Goal: Task Accomplishment & Management: Manage account settings

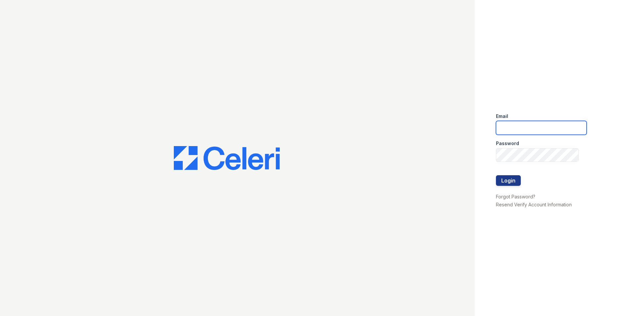
click at [558, 125] on input "email" at bounding box center [541, 128] width 91 height 14
type input "lc3stonecrest@seams.biz"
click at [487, 161] on div "Email lc3stonecrest@seams.biz Password Login Forgot Password? Resend Verify Acc…" at bounding box center [554, 158] width 158 height 316
click at [509, 182] on button "Login" at bounding box center [508, 180] width 25 height 11
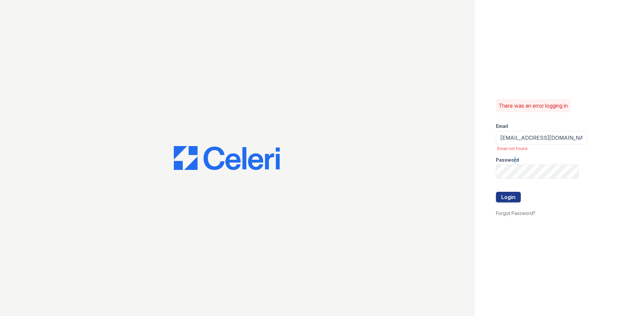
click at [515, 163] on label "Password" at bounding box center [507, 160] width 23 height 7
drag, startPoint x: 563, startPoint y: 137, endPoint x: 582, endPoint y: 138, distance: 18.9
click at [564, 137] on input "lc3stonecrest@seams.biz" at bounding box center [541, 138] width 91 height 14
type input "lc3stonecrest@seamspm.ai"
click at [496, 192] on button "Login" at bounding box center [508, 197] width 25 height 11
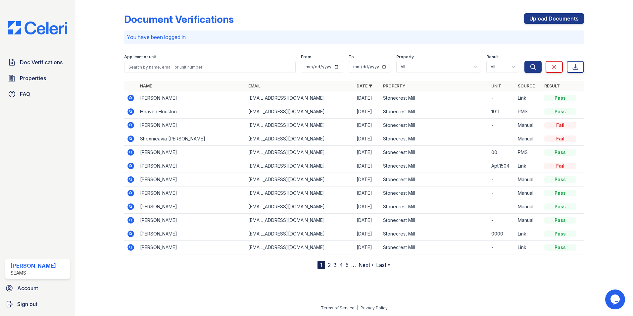
click at [129, 138] on icon at bounding box center [130, 138] width 7 height 7
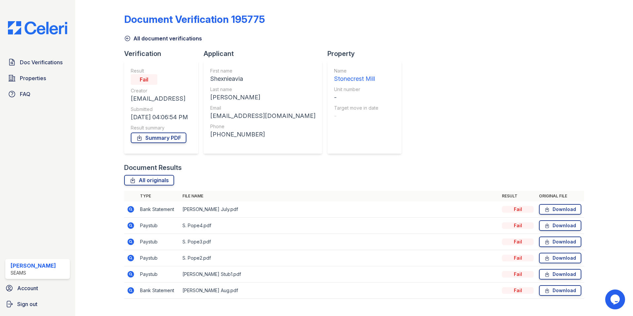
click at [126, 294] on td at bounding box center [130, 290] width 13 height 16
click at [128, 290] on icon at bounding box center [130, 290] width 7 height 7
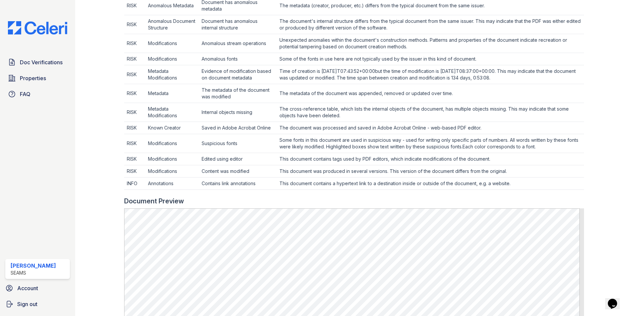
scroll to position [464, 0]
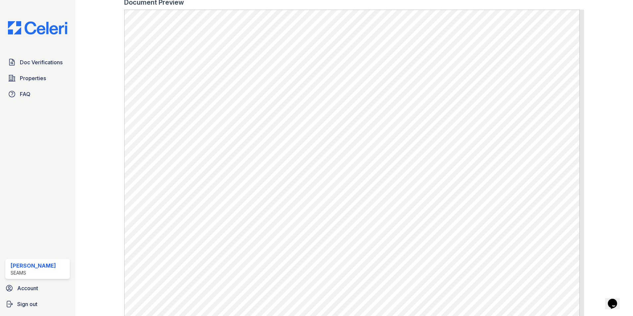
click at [42, 102] on div "Doc Verifications Properties FAQ [PERSON_NAME] SEAMS Account Sign out" at bounding box center [37, 158] width 75 height 316
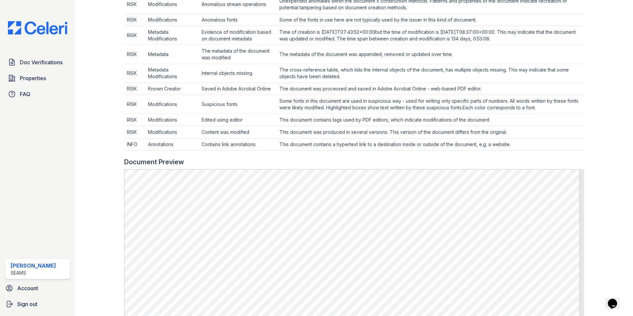
scroll to position [297, 0]
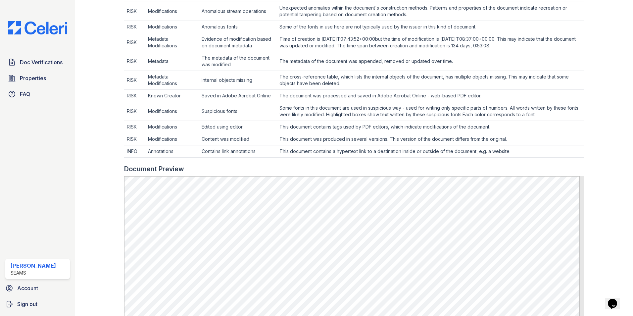
click at [38, 25] on img at bounding box center [38, 27] width 70 height 13
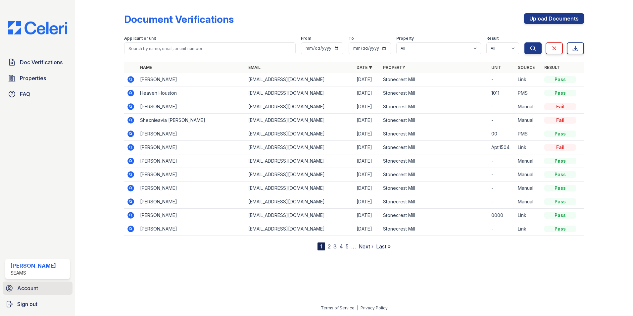
click at [50, 285] on link "Account" at bounding box center [38, 287] width 70 height 13
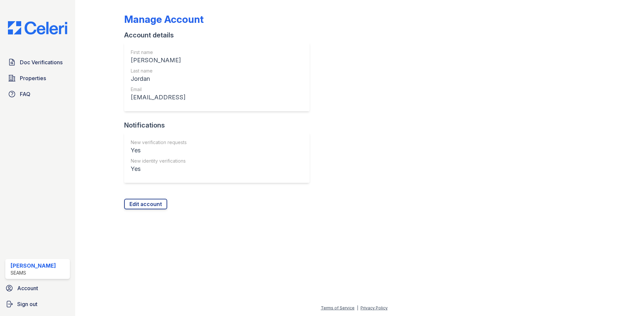
drag, startPoint x: 60, startPoint y: 152, endPoint x: 82, endPoint y: 105, distance: 52.3
click at [60, 152] on div "Doc Verifications Properties FAQ [PERSON_NAME] SEAMS Account Sign out" at bounding box center [37, 158] width 75 height 316
